Goal: Check status: Check status

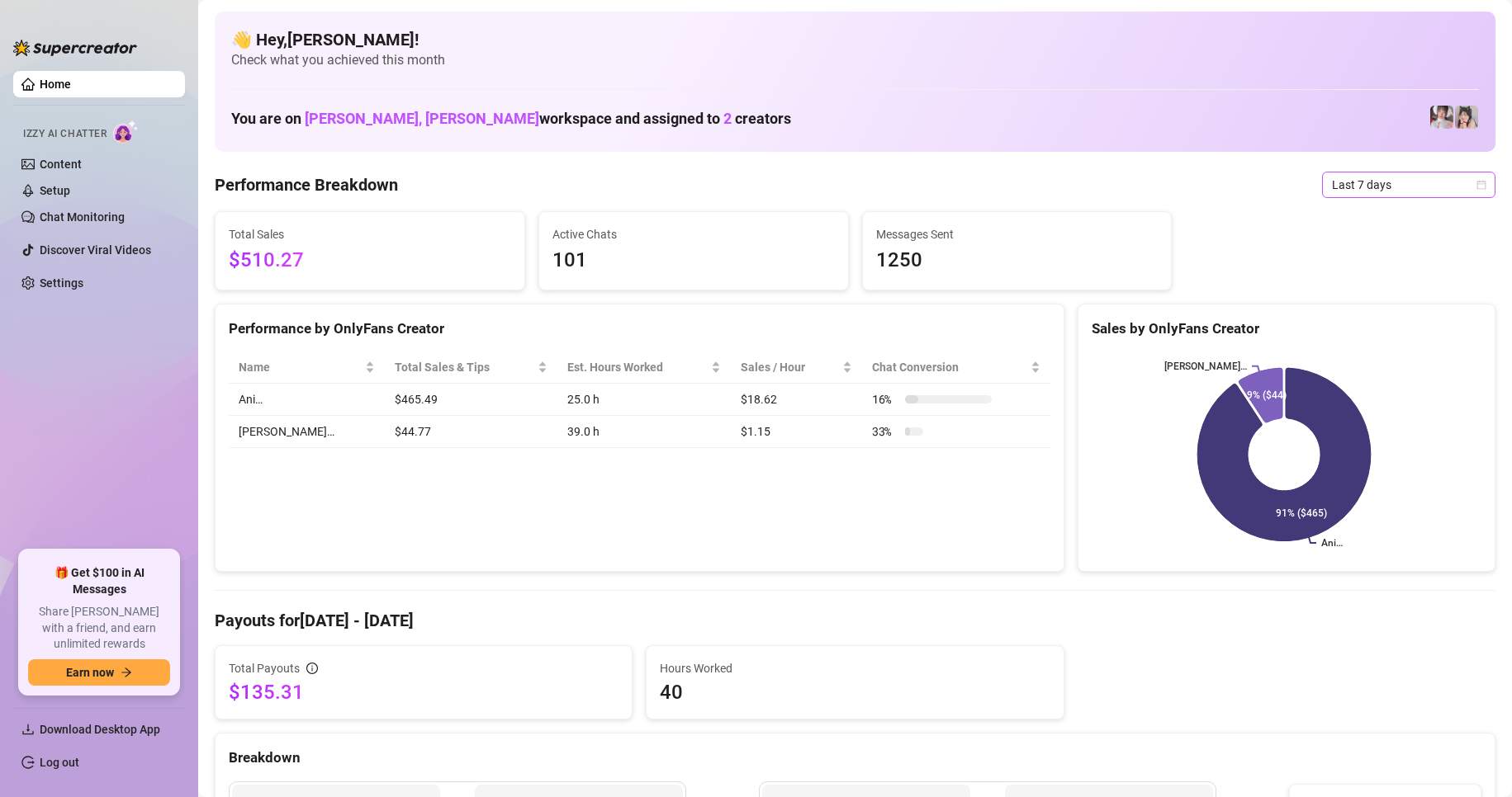
click at [1341, 186] on span "Last 7 days" at bounding box center [1408, 185] width 153 height 25
click at [1337, 327] on div "Custom date" at bounding box center [1394, 323] width 147 height 18
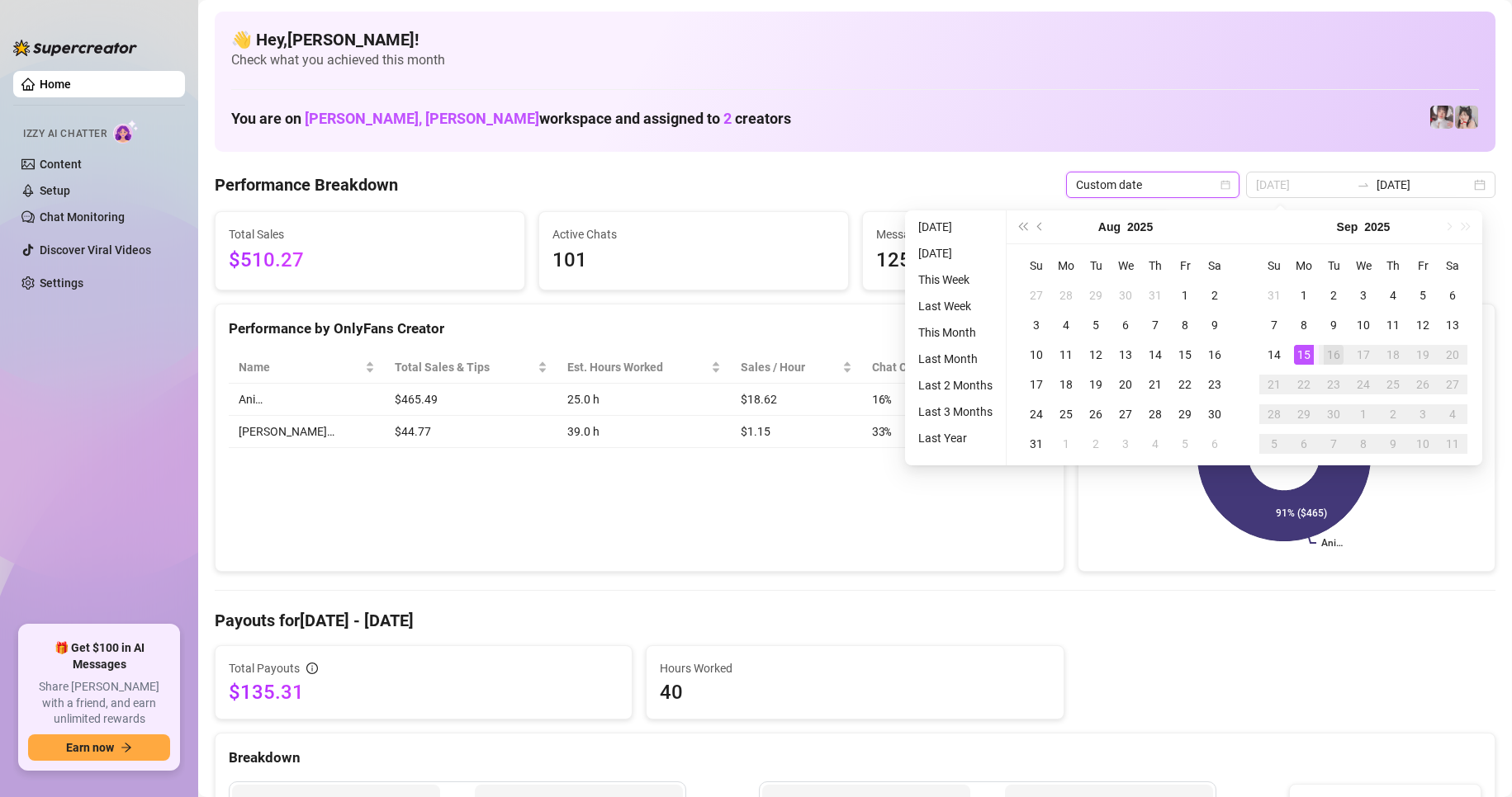
type input "[DATE]"
click at [1306, 357] on div "15" at bounding box center [1303, 354] width 20 height 20
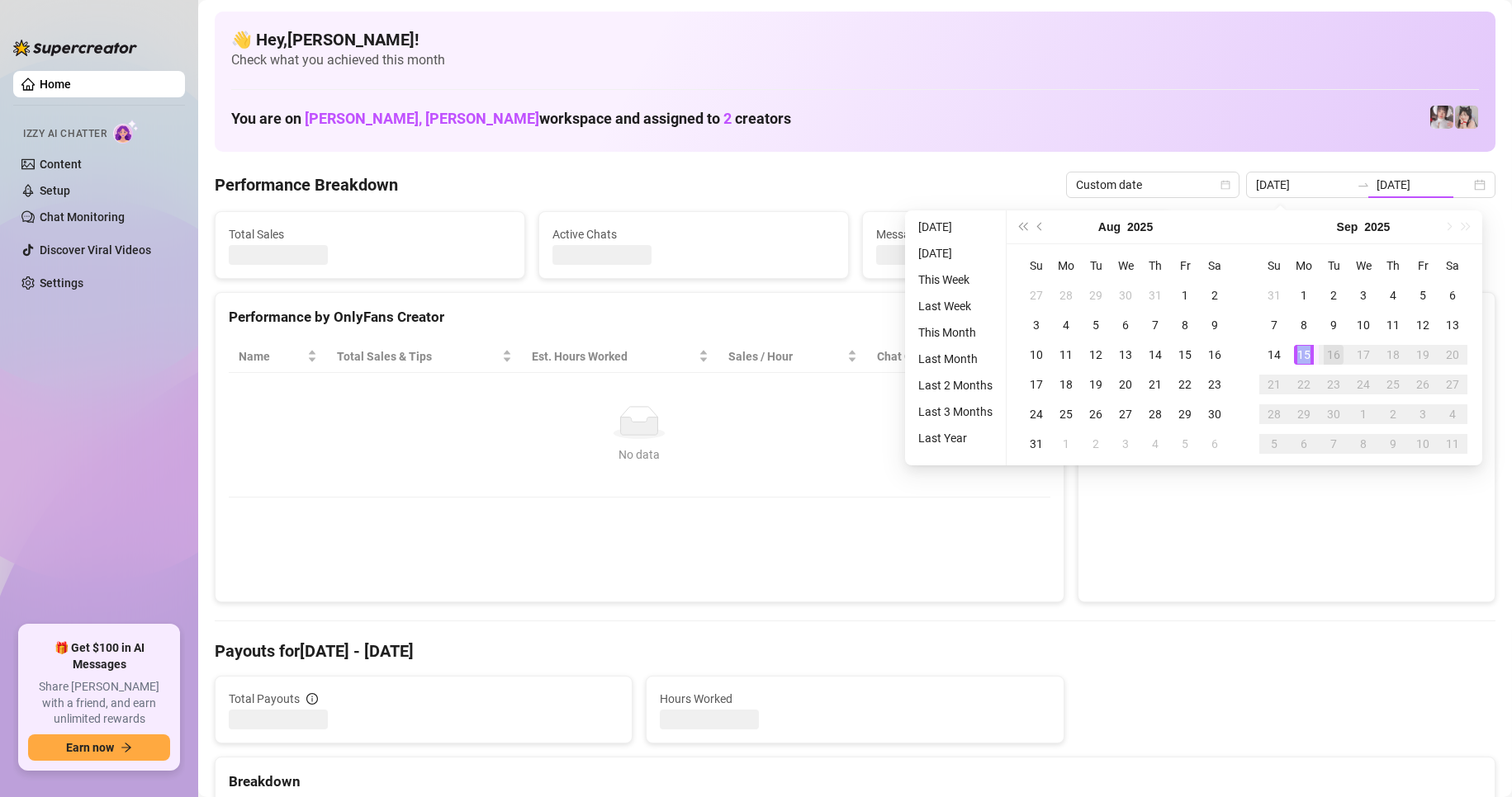
type input "[DATE]"
